Goal: Task Accomplishment & Management: Complete application form

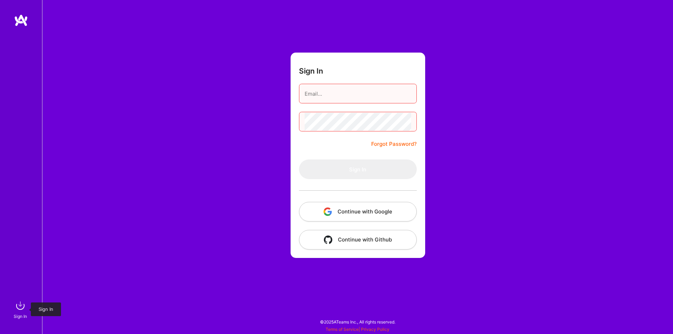
click at [17, 305] on img at bounding box center [20, 306] width 14 height 14
click at [351, 210] on button "Continue with Google" at bounding box center [358, 212] width 118 height 20
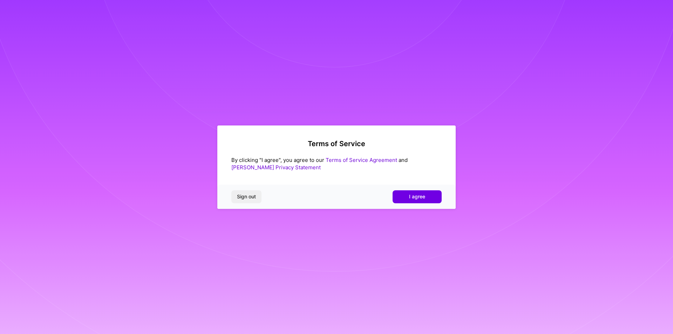
click at [429, 194] on button "I agree" at bounding box center [417, 196] width 49 height 13
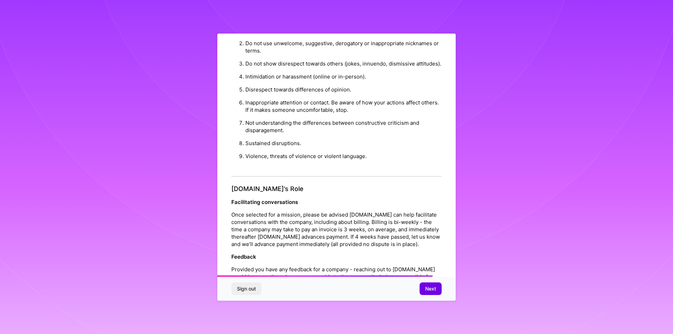
scroll to position [721, 0]
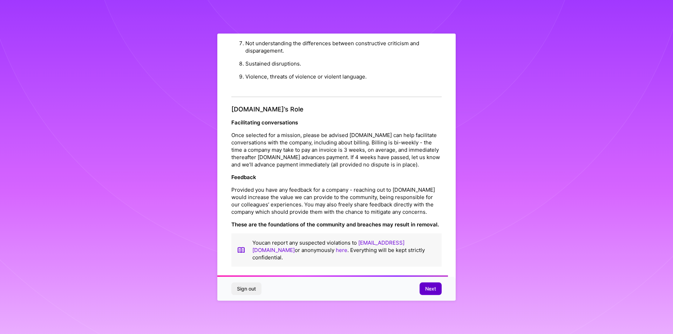
click at [427, 291] on span "Next" at bounding box center [430, 288] width 11 height 7
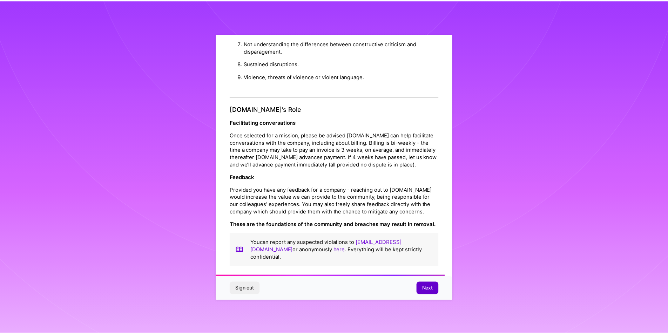
scroll to position [0, 0]
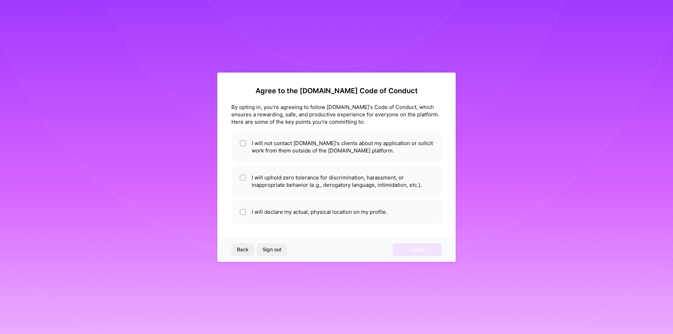
click at [408, 247] on div "Back Sign out I agree" at bounding box center [336, 250] width 238 height 24
click at [278, 131] on li "I will not contact [DOMAIN_NAME]'s clients about my application or solicit work…" at bounding box center [336, 147] width 210 height 32
checkbox input "true"
click at [423, 244] on div "Back Sign out I agree" at bounding box center [336, 250] width 238 height 24
click at [289, 182] on li "I will uphold zero tolerance for discrimination, harassment, or inappropriate b…" at bounding box center [336, 181] width 210 height 32
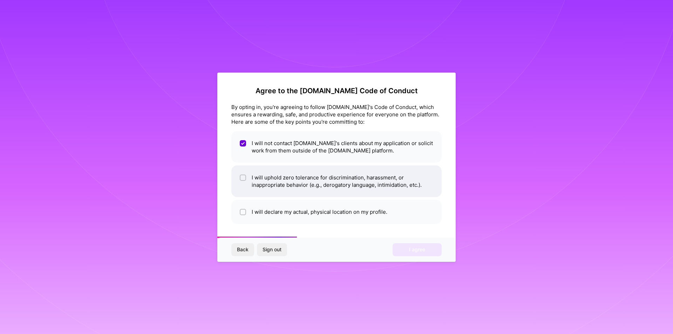
checkbox input "true"
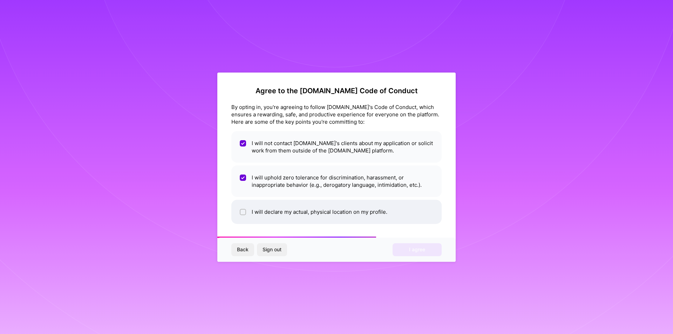
click at [298, 206] on li "I will declare my actual, physical location on my profile." at bounding box center [336, 212] width 210 height 24
checkbox input "true"
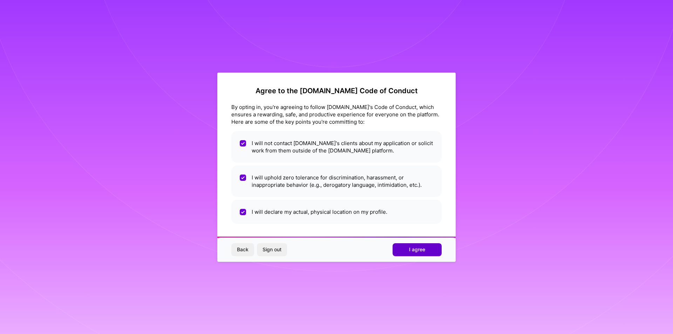
click at [420, 248] on span "I agree" at bounding box center [417, 249] width 16 height 7
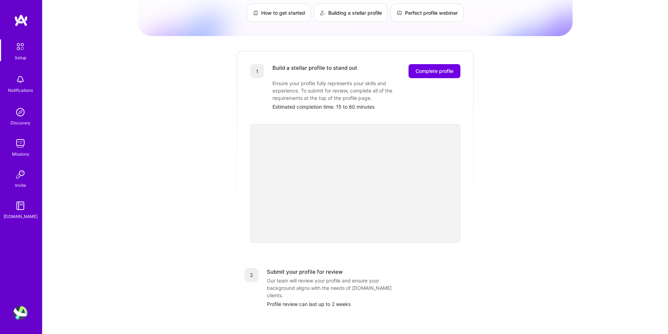
scroll to position [35, 0]
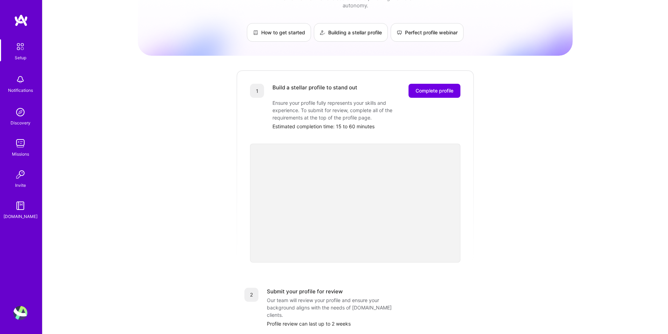
click at [489, 160] on div "Getting started as an [DOMAIN_NAME] Builder Complete the steps below to request…" at bounding box center [355, 238] width 435 height 537
click at [141, 148] on div "Getting started as an [DOMAIN_NAME] Builder Complete the steps below to request…" at bounding box center [355, 238] width 435 height 537
click at [97, 137] on div "Getting started as an [DOMAIN_NAME] Builder Complete the steps below to request…" at bounding box center [354, 239] width 625 height 548
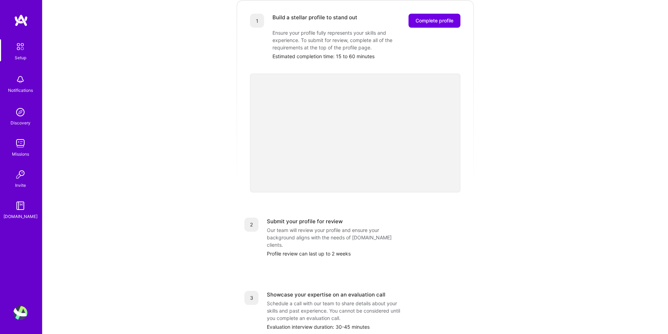
scroll to position [59, 0]
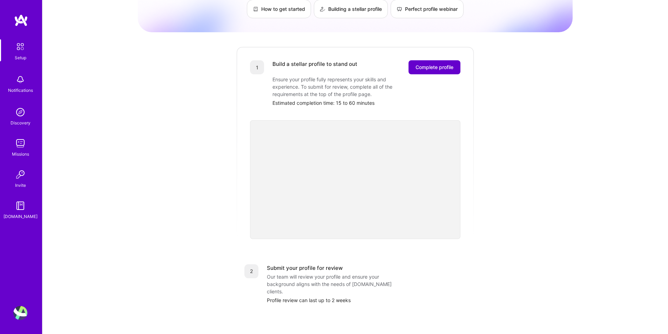
click at [428, 64] on span "Complete profile" at bounding box center [434, 67] width 38 height 7
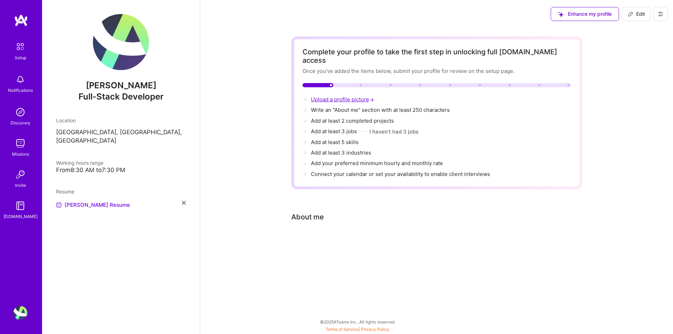
click at [336, 96] on span "Upload a profile picture →" at bounding box center [343, 99] width 65 height 7
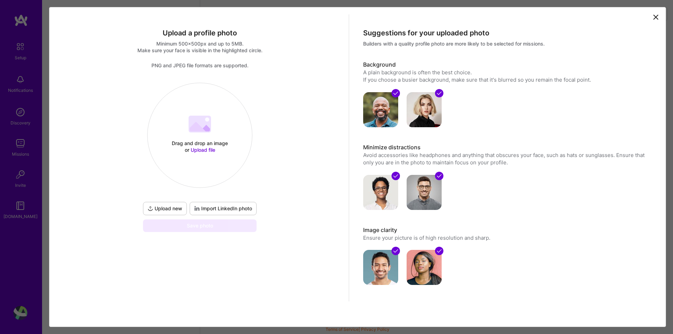
click at [208, 127] on 202 at bounding box center [200, 124] width 22 height 17
click at [223, 208] on span "Import LinkedIn photo" at bounding box center [223, 208] width 58 height 7
click at [220, 211] on span "Import LinkedIn photo" at bounding box center [223, 208] width 58 height 7
click at [203, 149] on span "Upload file" at bounding box center [203, 150] width 25 height 6
click at [170, 208] on span "Upload new" at bounding box center [165, 208] width 35 height 7
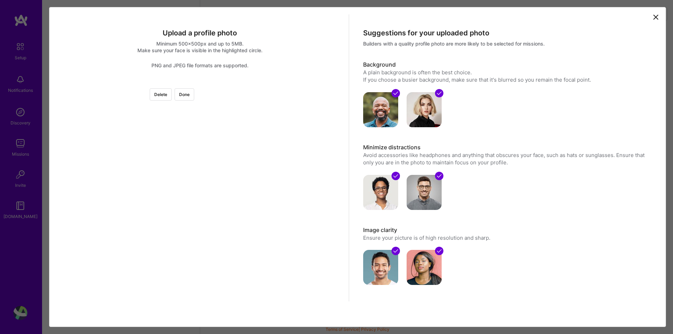
click at [245, 170] on div at bounding box center [289, 172] width 179 height 179
click at [194, 100] on button "Done" at bounding box center [185, 94] width 20 height 12
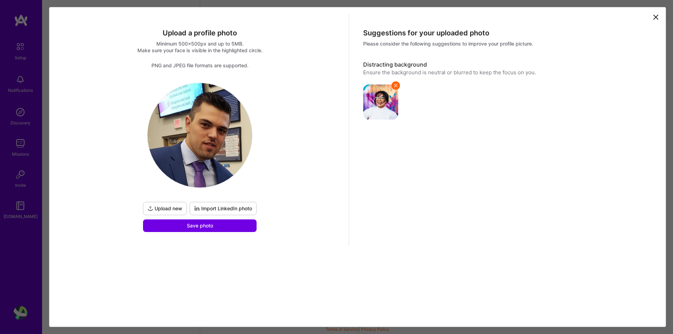
click at [659, 15] on icon at bounding box center [656, 17] width 8 height 8
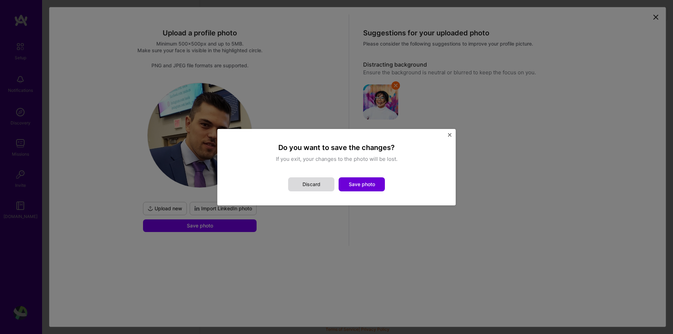
click at [316, 184] on button "Discard" at bounding box center [311, 184] width 46 height 14
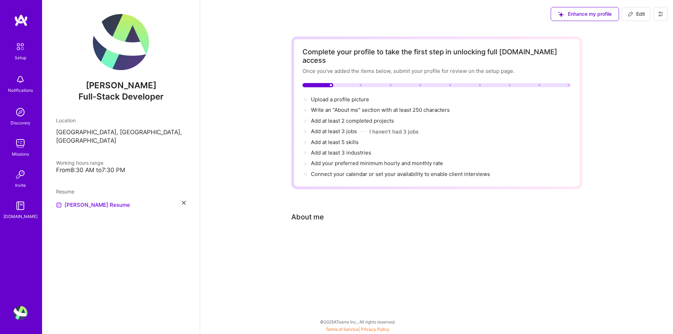
click at [19, 116] on img at bounding box center [20, 112] width 14 height 14
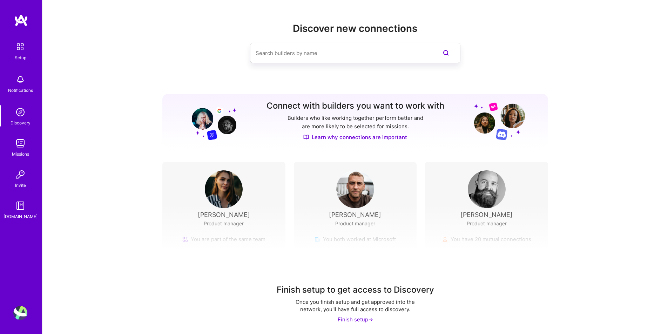
scroll to position [1, 0]
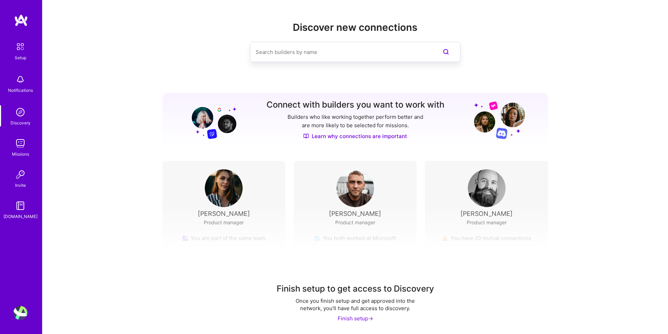
click at [350, 57] on input at bounding box center [341, 52] width 171 height 18
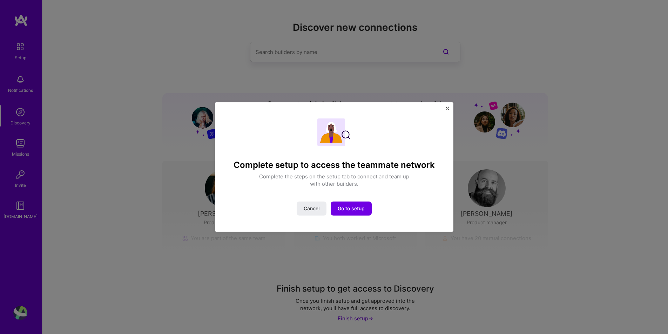
click at [446, 112] on button "Close" at bounding box center [448, 110] width 4 height 7
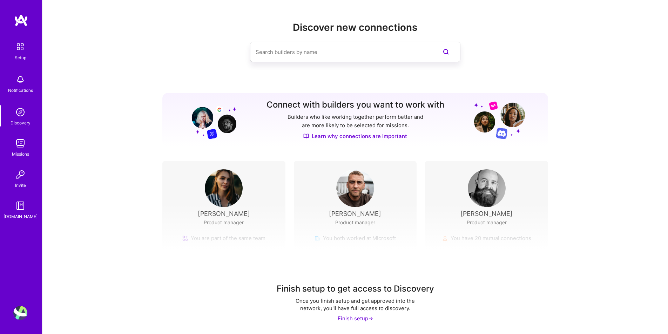
click at [22, 22] on img at bounding box center [21, 20] width 14 height 13
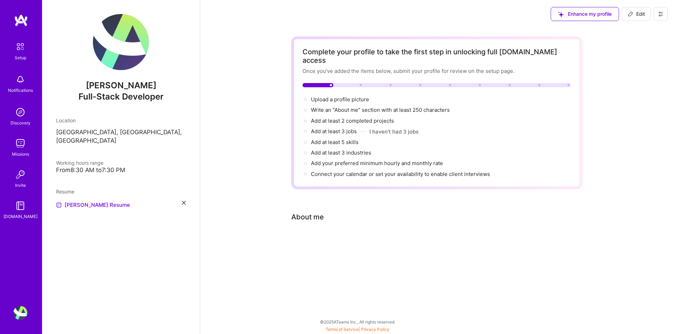
click at [12, 57] on link "Setup" at bounding box center [20, 50] width 43 height 22
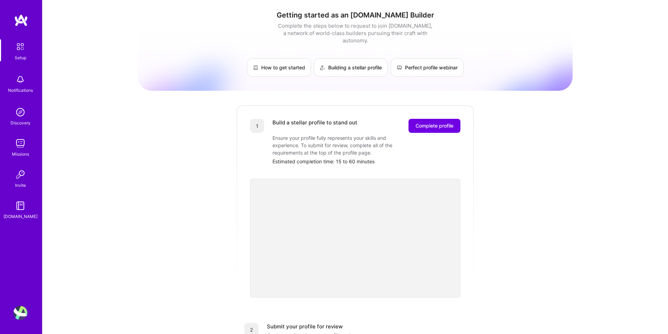
click at [25, 24] on img at bounding box center [21, 20] width 14 height 13
